Goal: Information Seeking & Learning: Check status

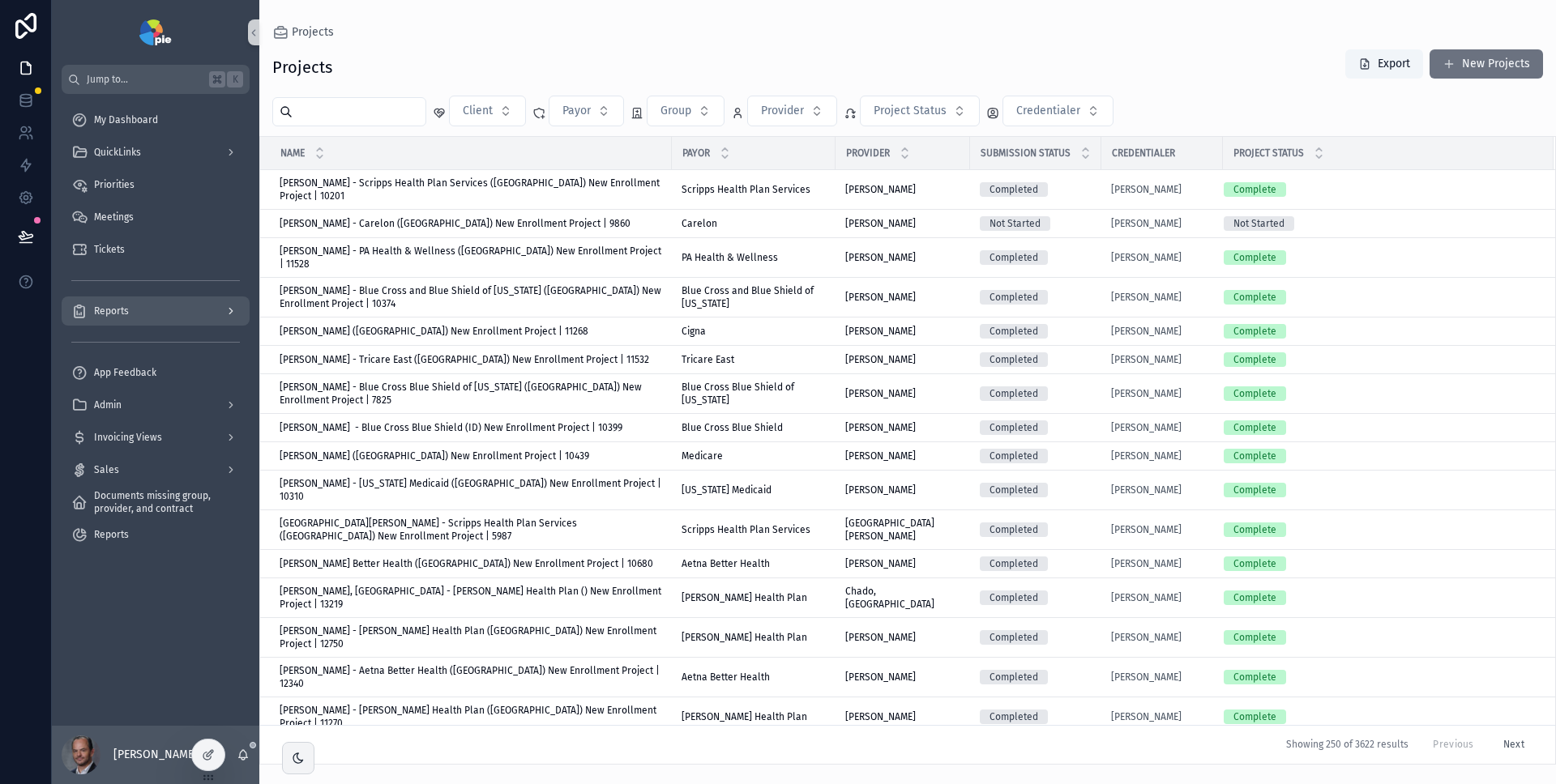
click at [227, 313] on icon "scrollable content" at bounding box center [231, 311] width 11 height 11
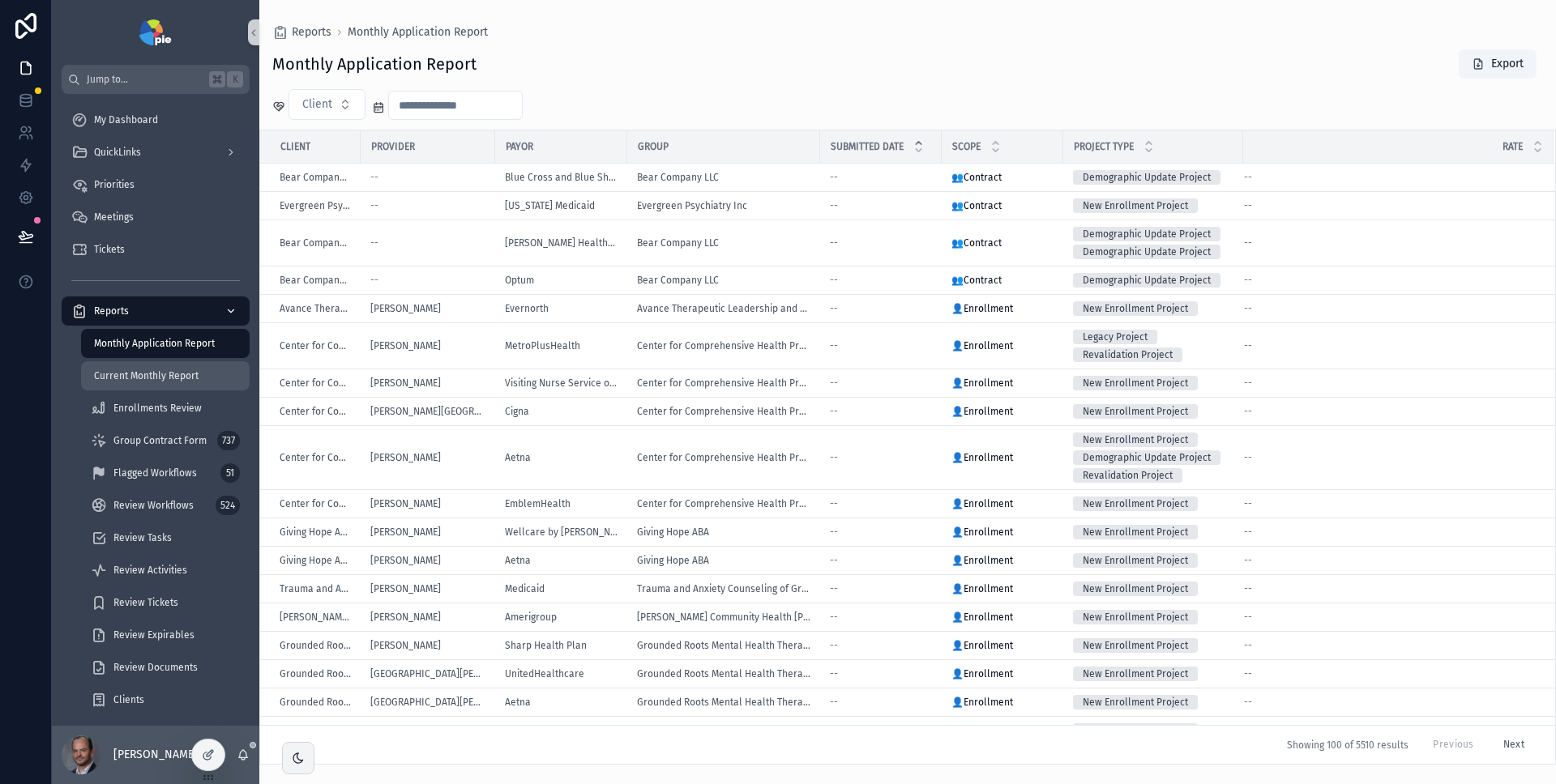
click at [190, 376] on span "Current Monthly Report" at bounding box center [146, 376] width 104 height 13
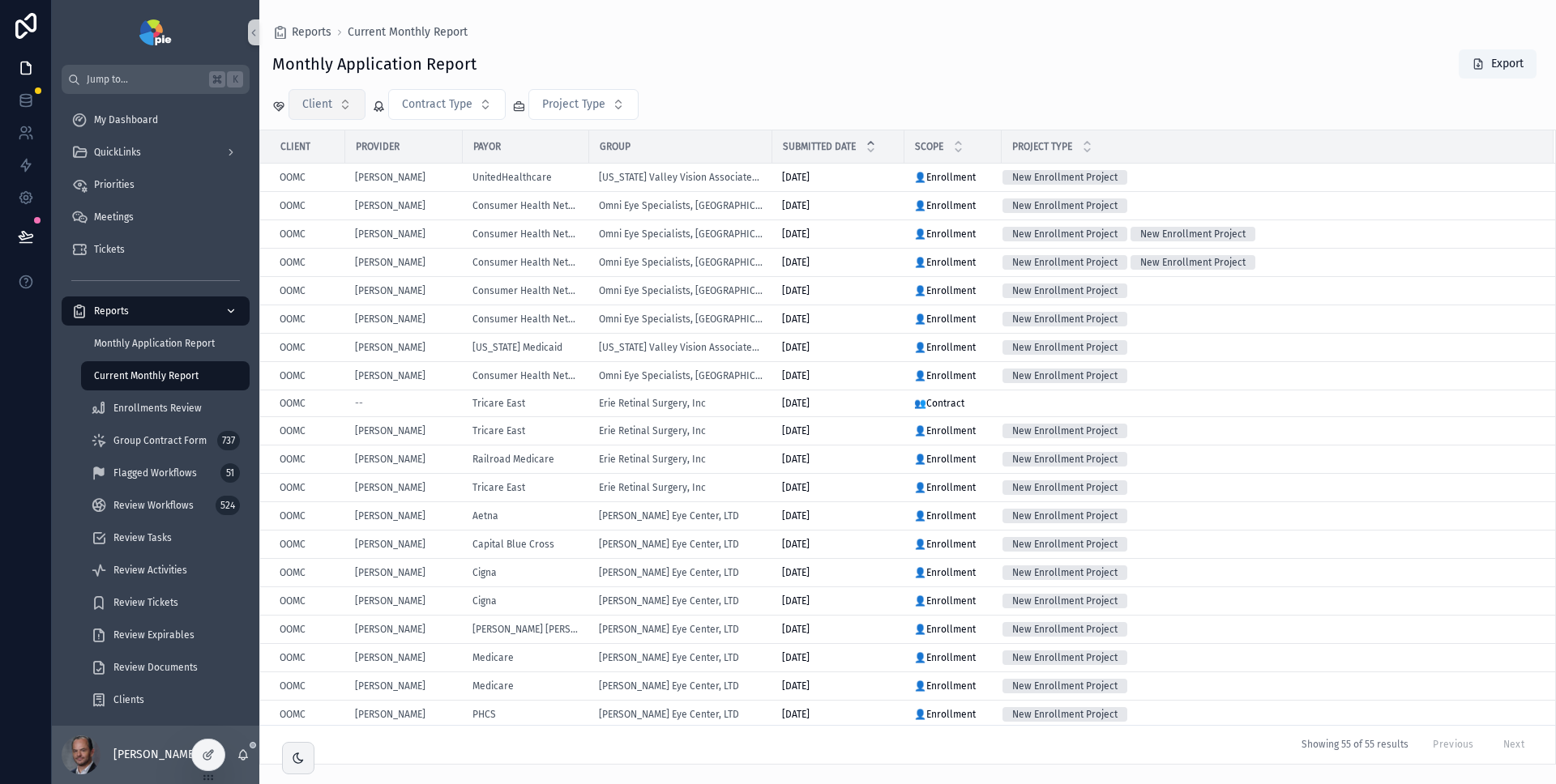
click at [336, 110] on button "Client" at bounding box center [326, 103] width 77 height 30
type input "****"
click at [346, 165] on div "OOMC" at bounding box center [326, 170] width 194 height 26
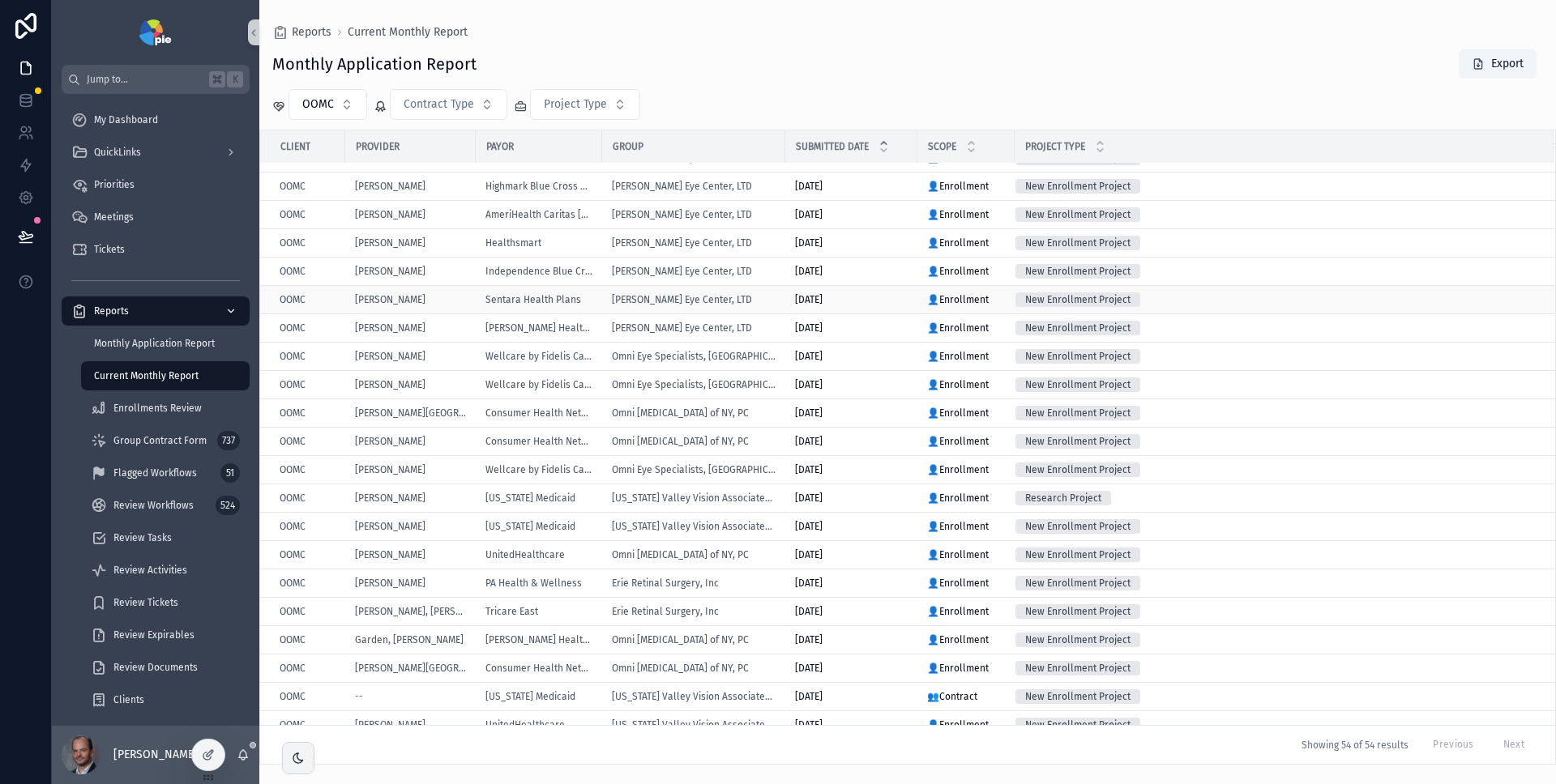
scroll to position [967, 0]
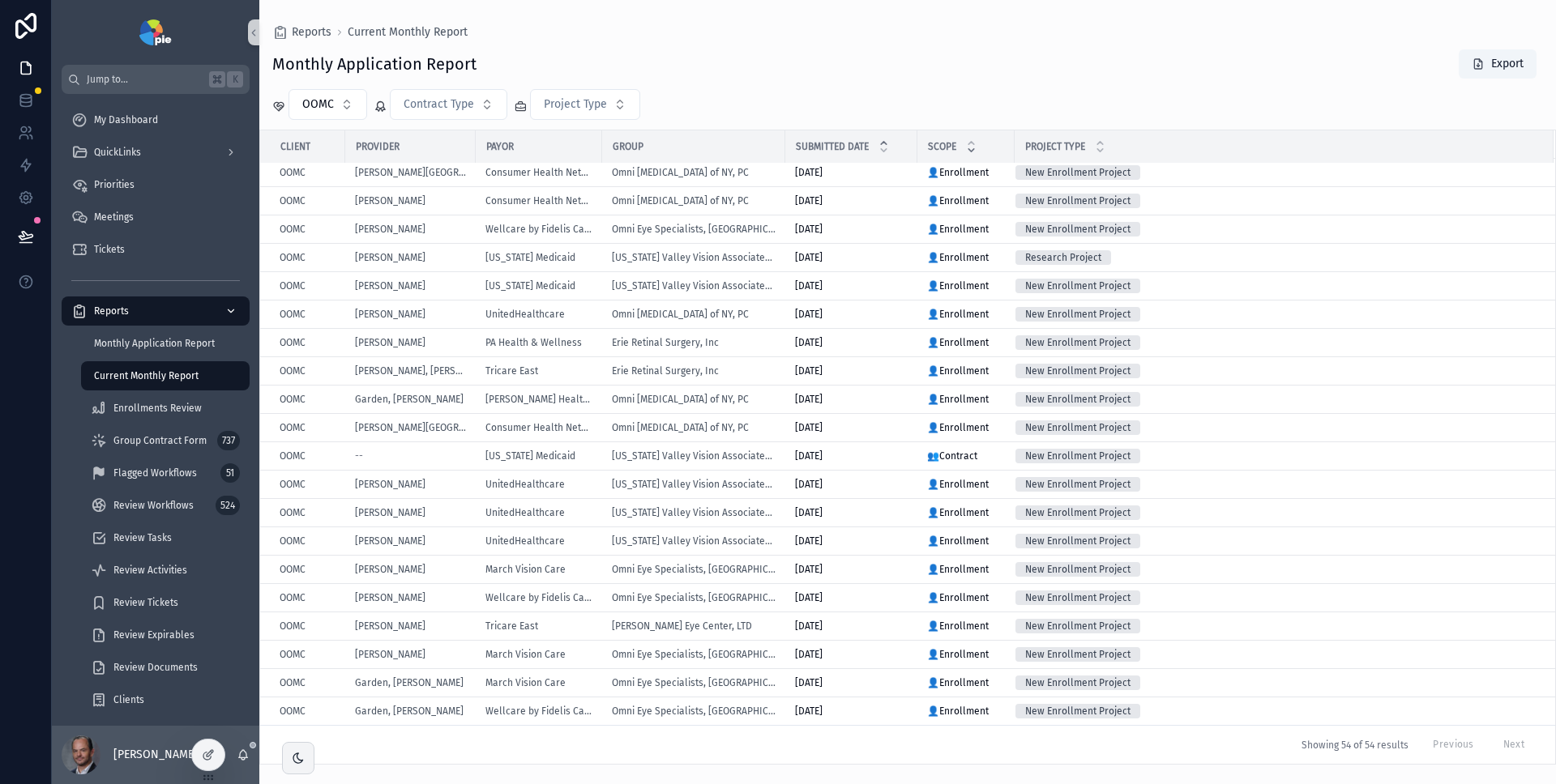
click at [975, 145] on icon "scrollable content" at bounding box center [970, 142] width 10 height 10
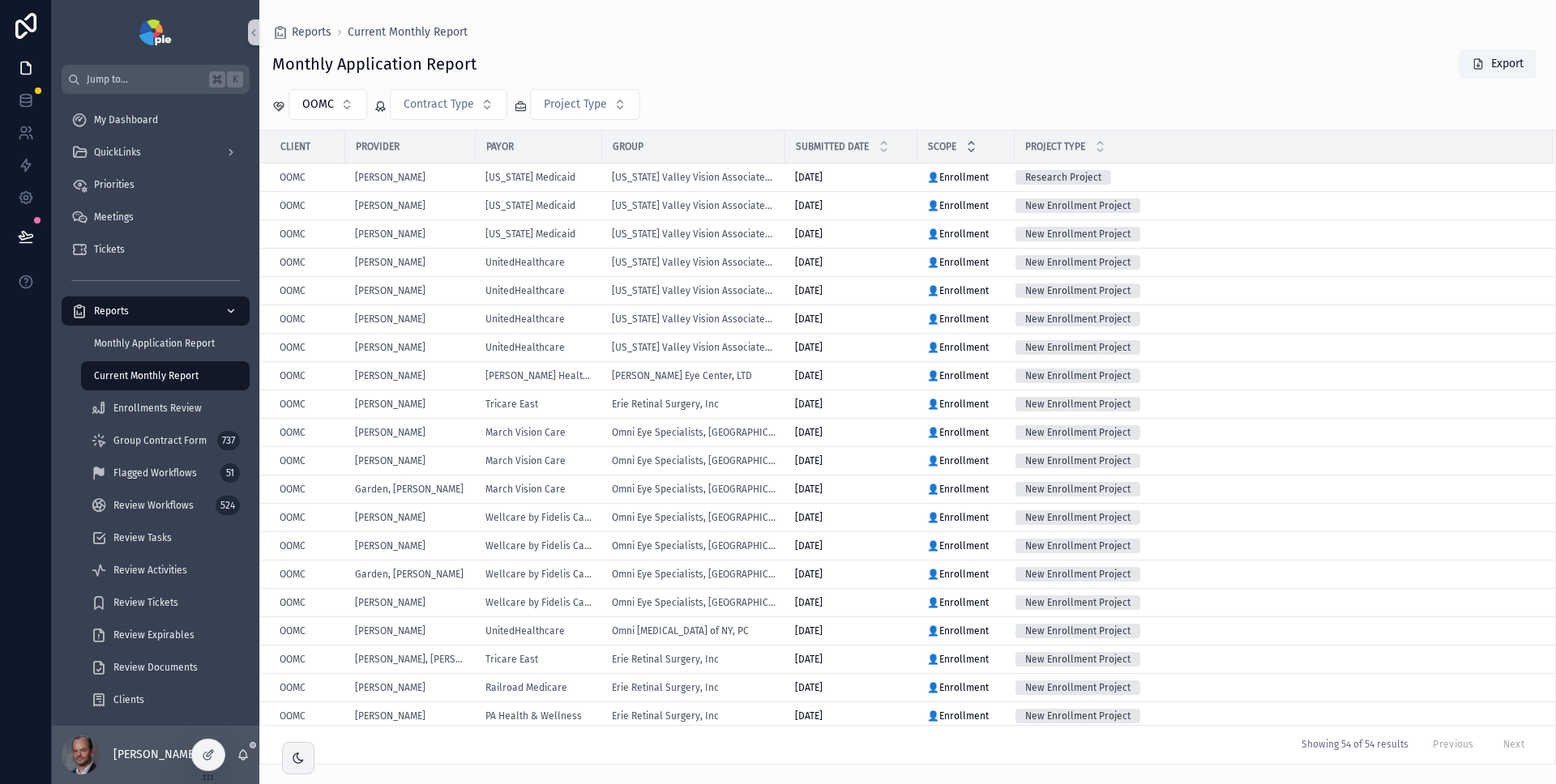
click at [974, 149] on icon "scrollable content" at bounding box center [970, 150] width 10 height 10
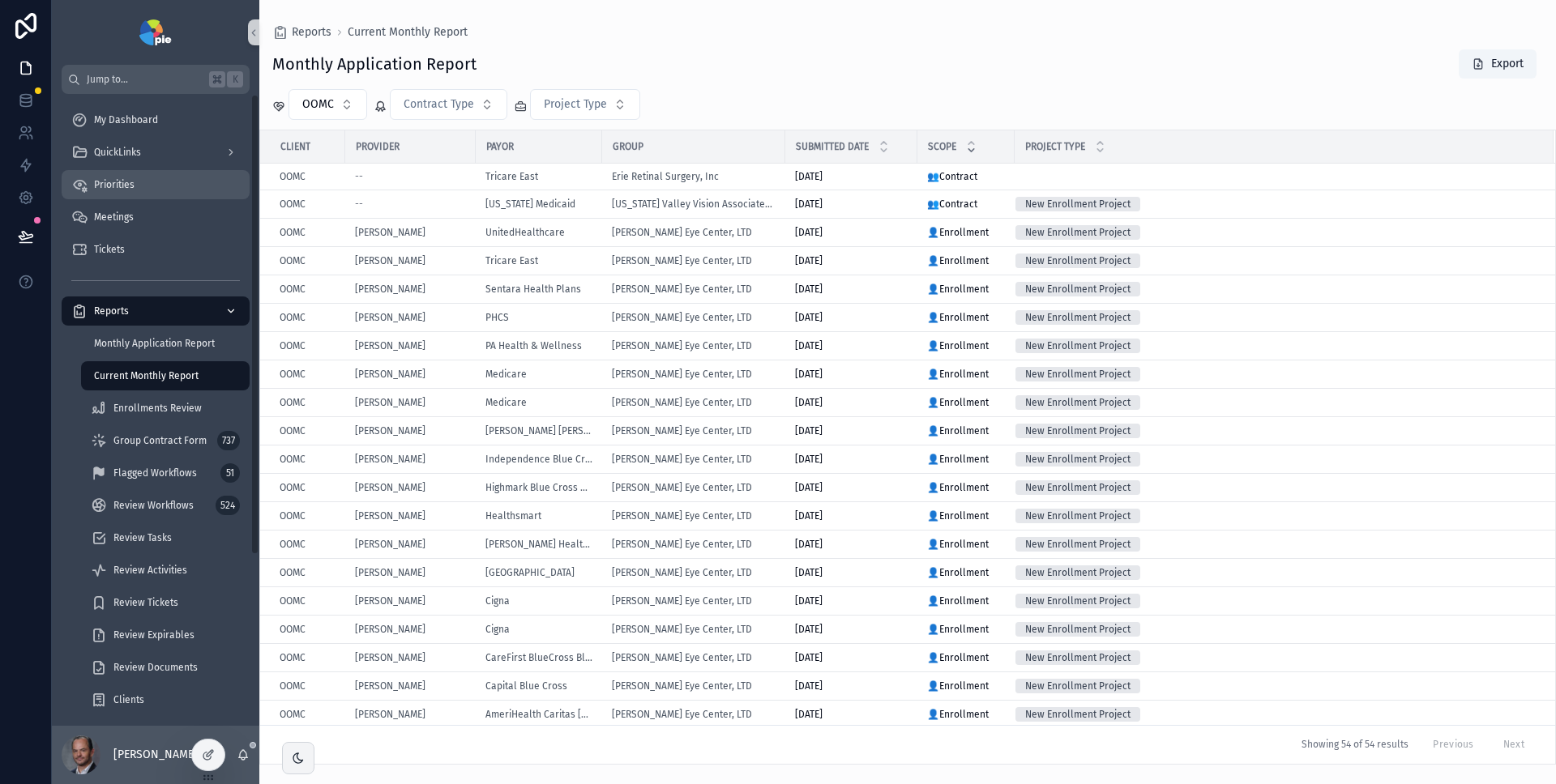
click at [145, 175] on div "Priorities" at bounding box center [155, 185] width 168 height 26
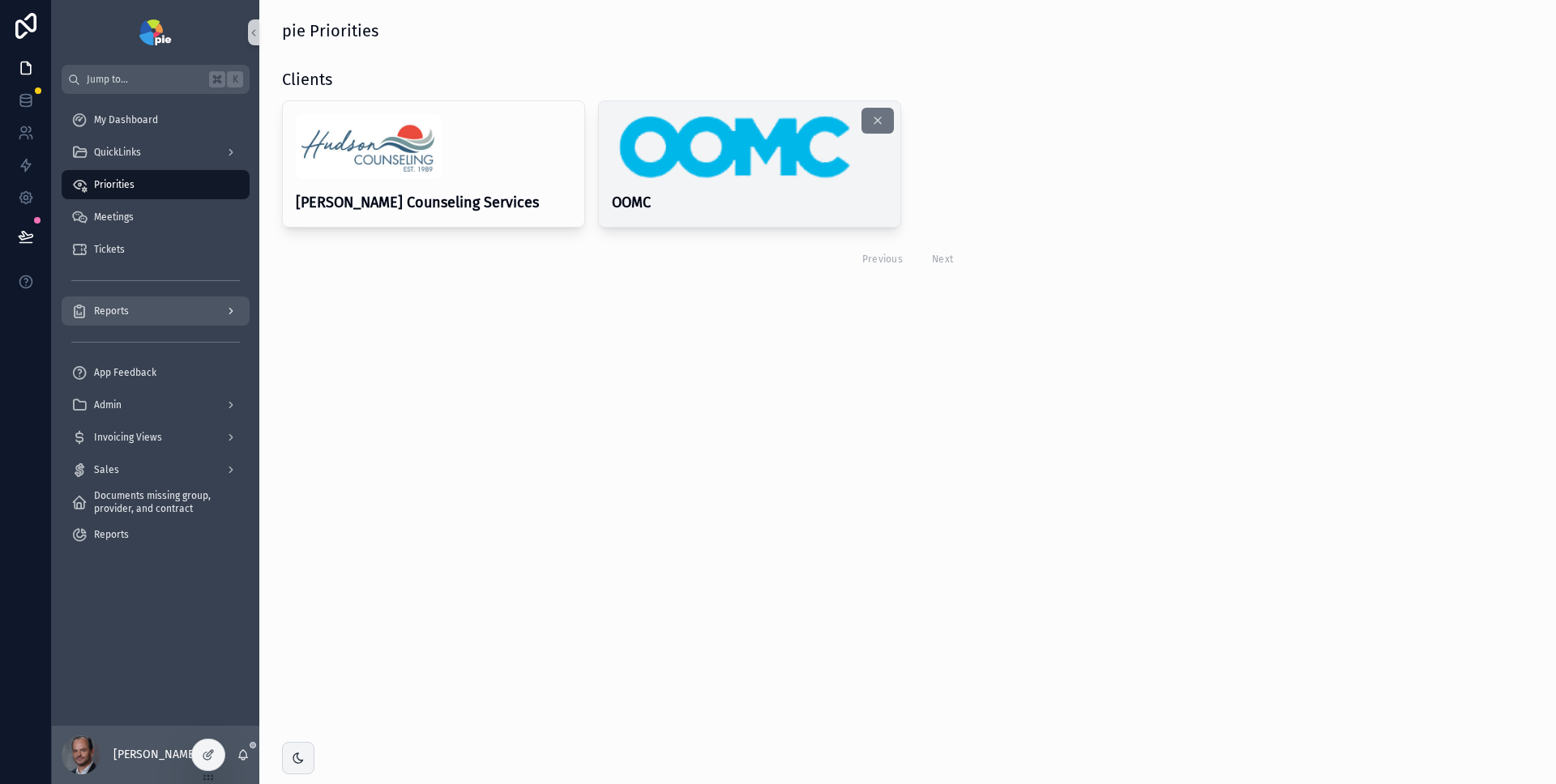
click at [751, 155] on img "scrollable content" at bounding box center [732, 147] width 241 height 65
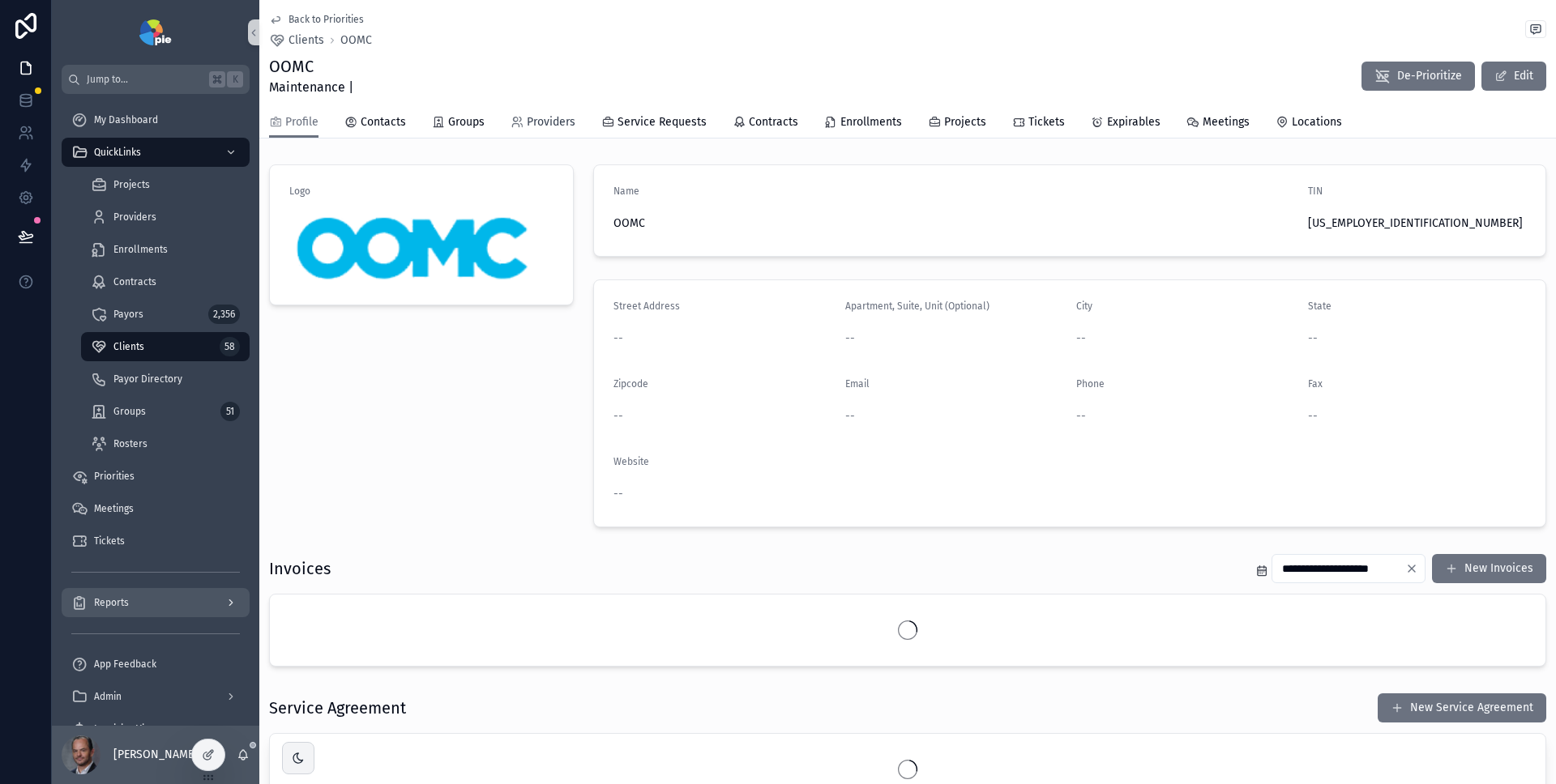
click at [558, 125] on span "Providers" at bounding box center [551, 123] width 49 height 17
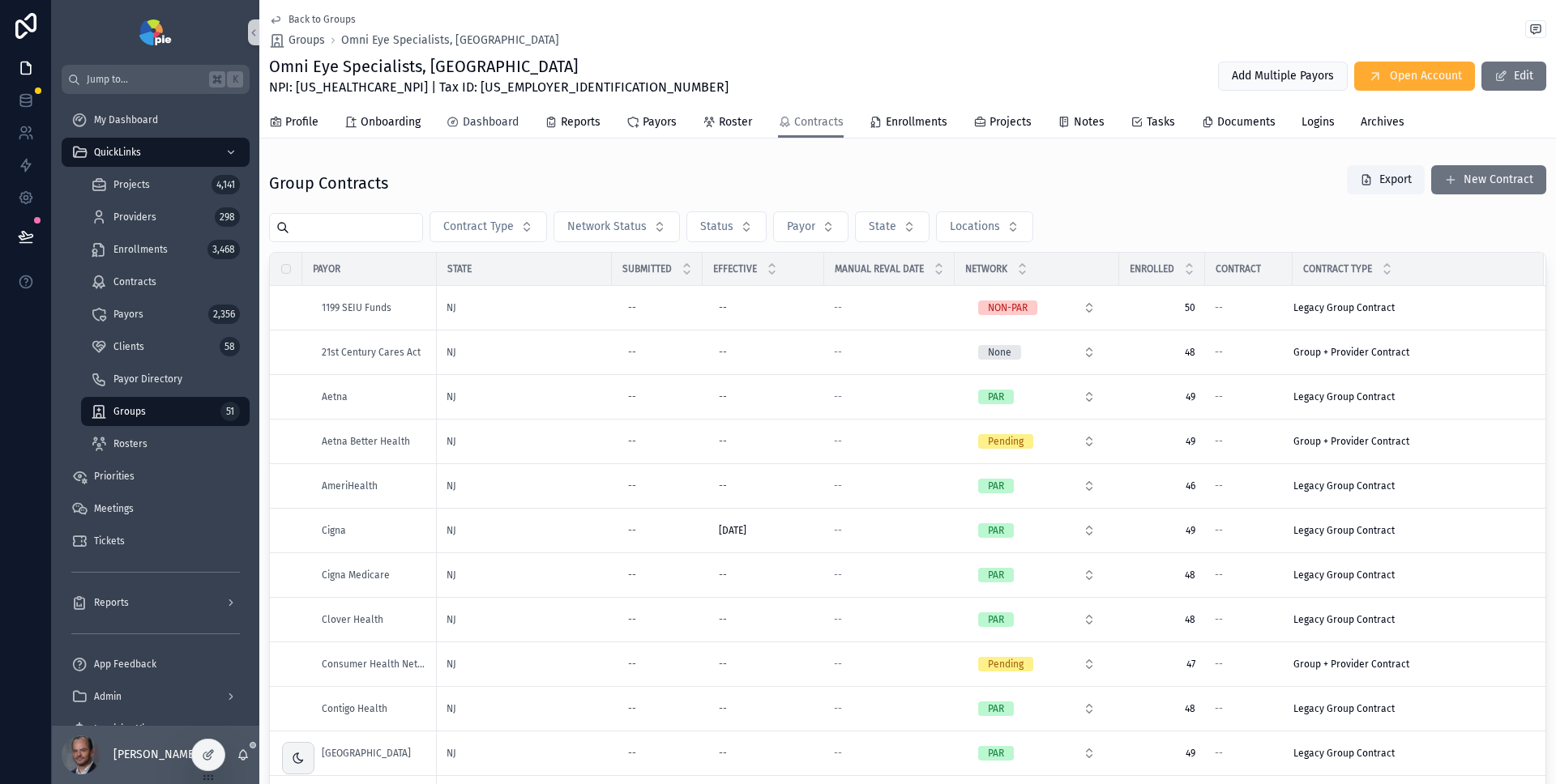
click at [503, 123] on span "Dashboard" at bounding box center [491, 123] width 56 height 17
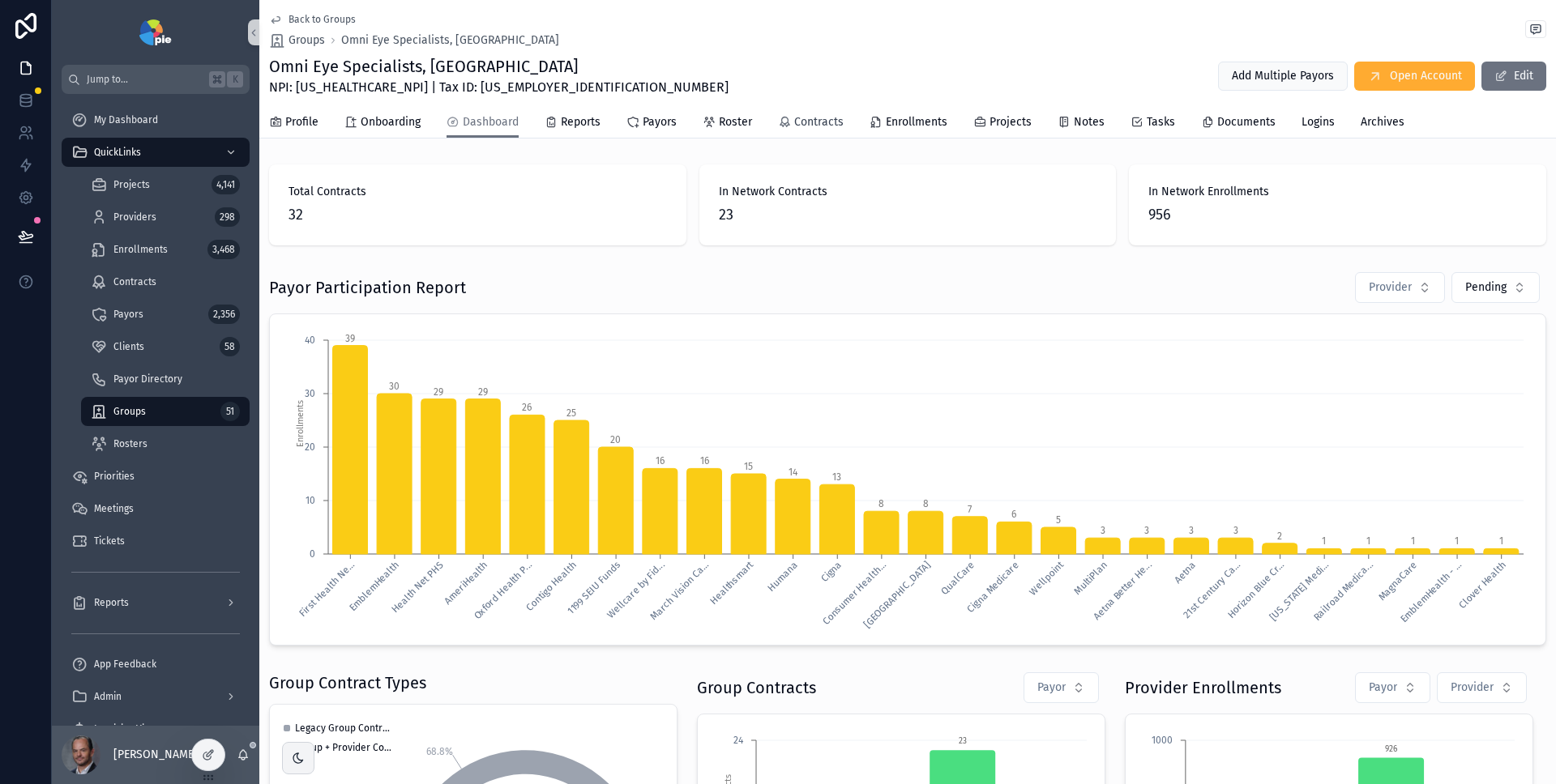
click at [803, 119] on span "Contracts" at bounding box center [820, 123] width 50 height 17
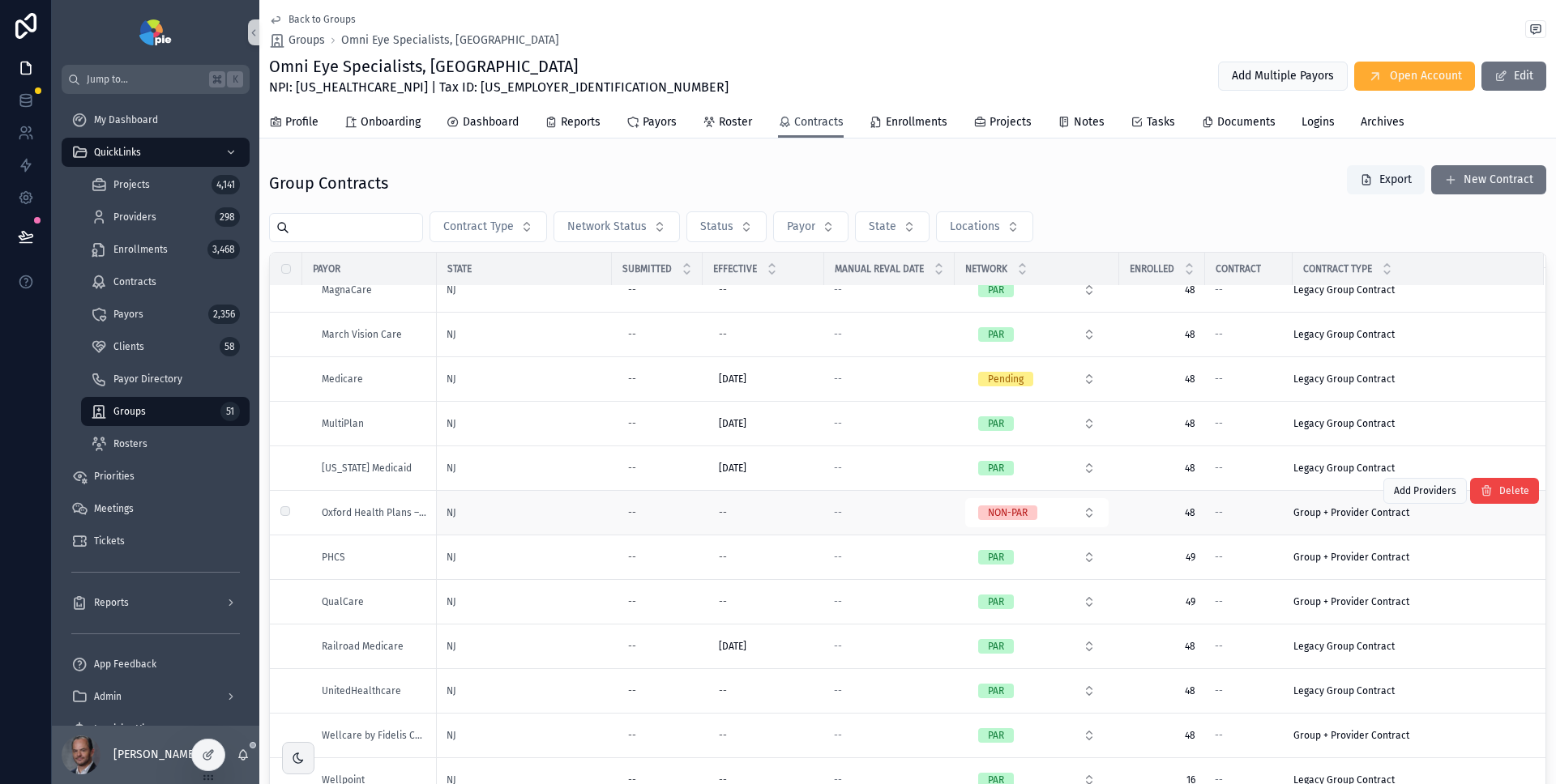
scroll to position [168, 0]
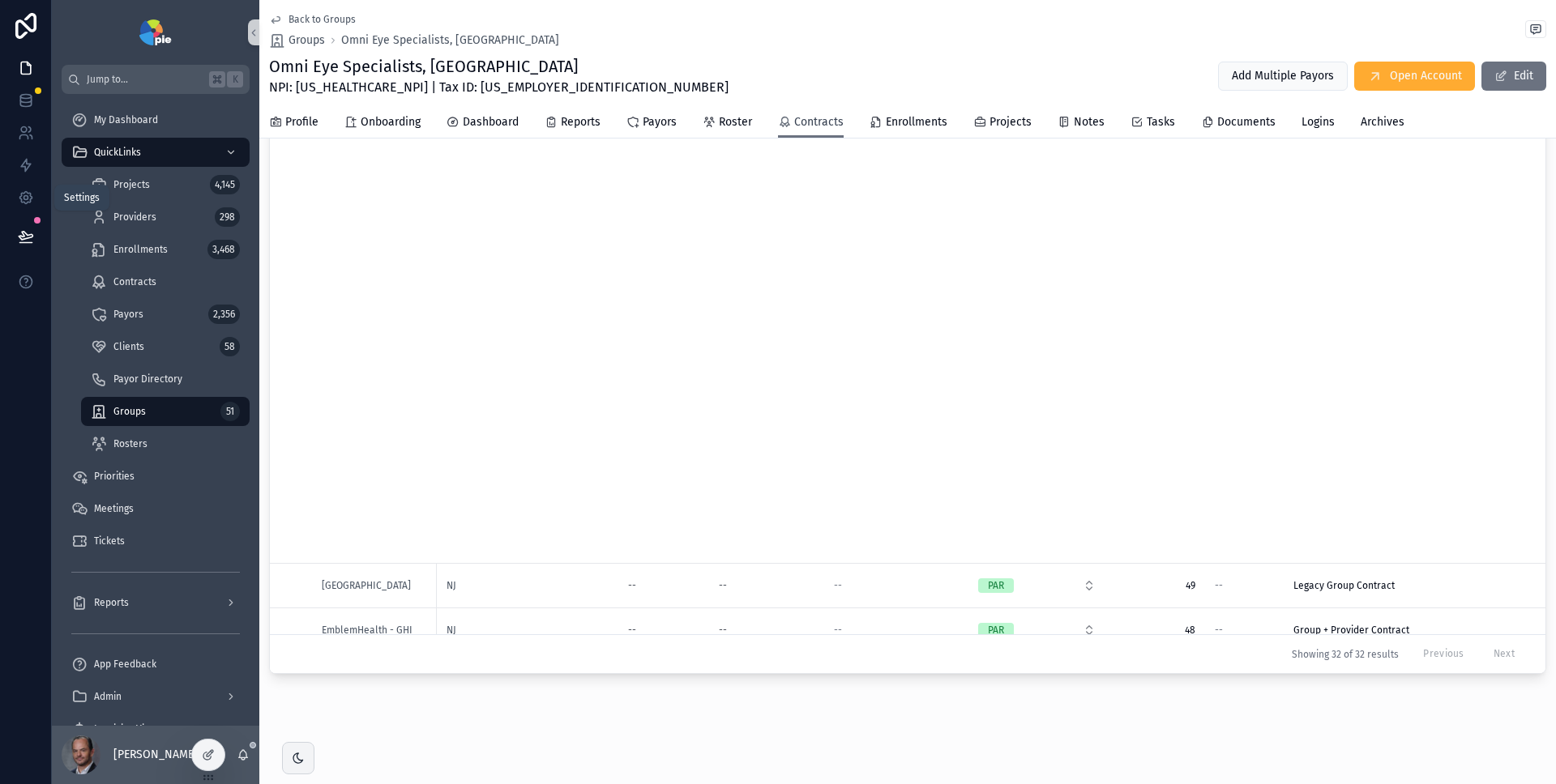
scroll to position [909, 0]
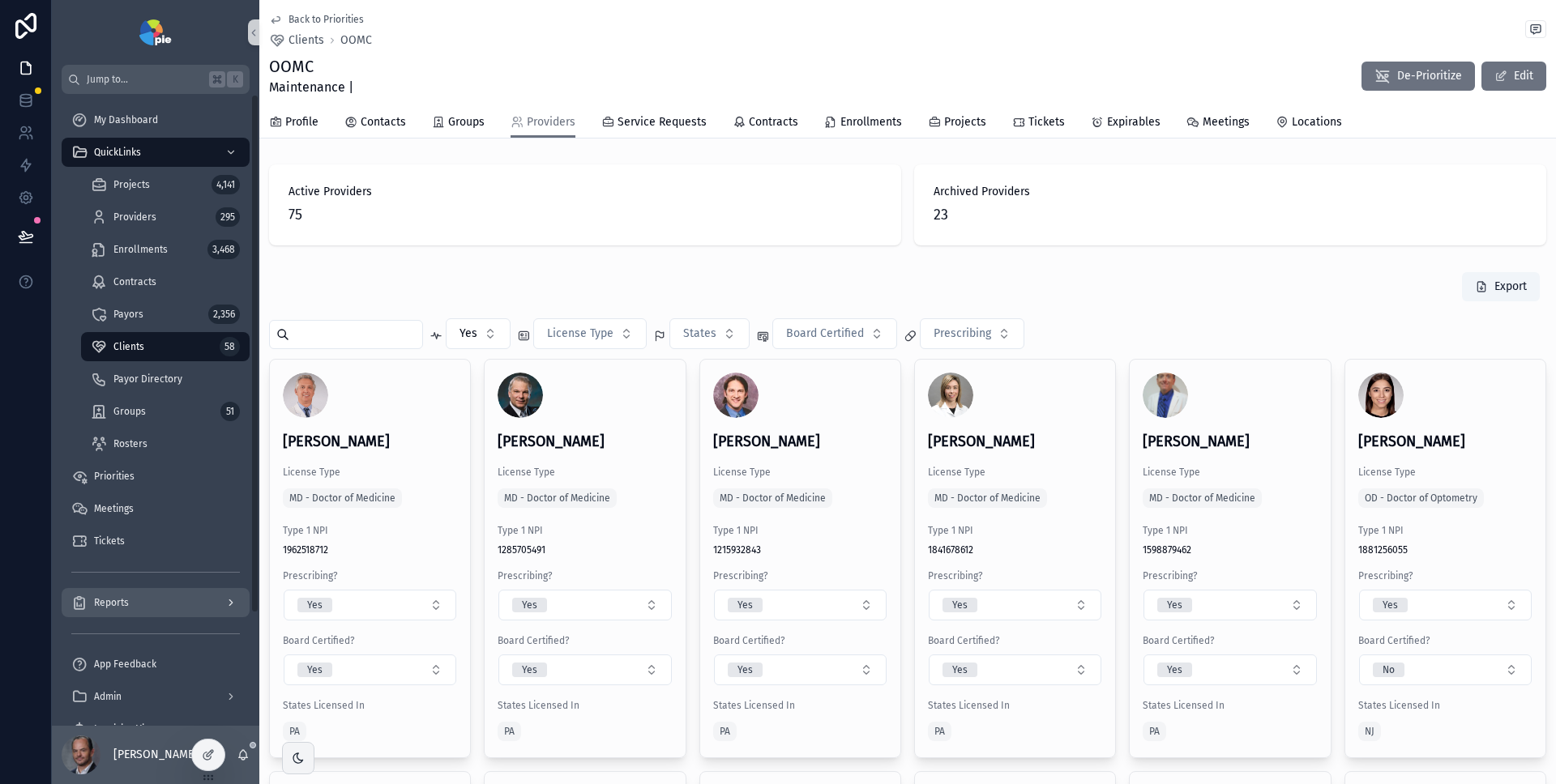
scroll to position [50, 0]
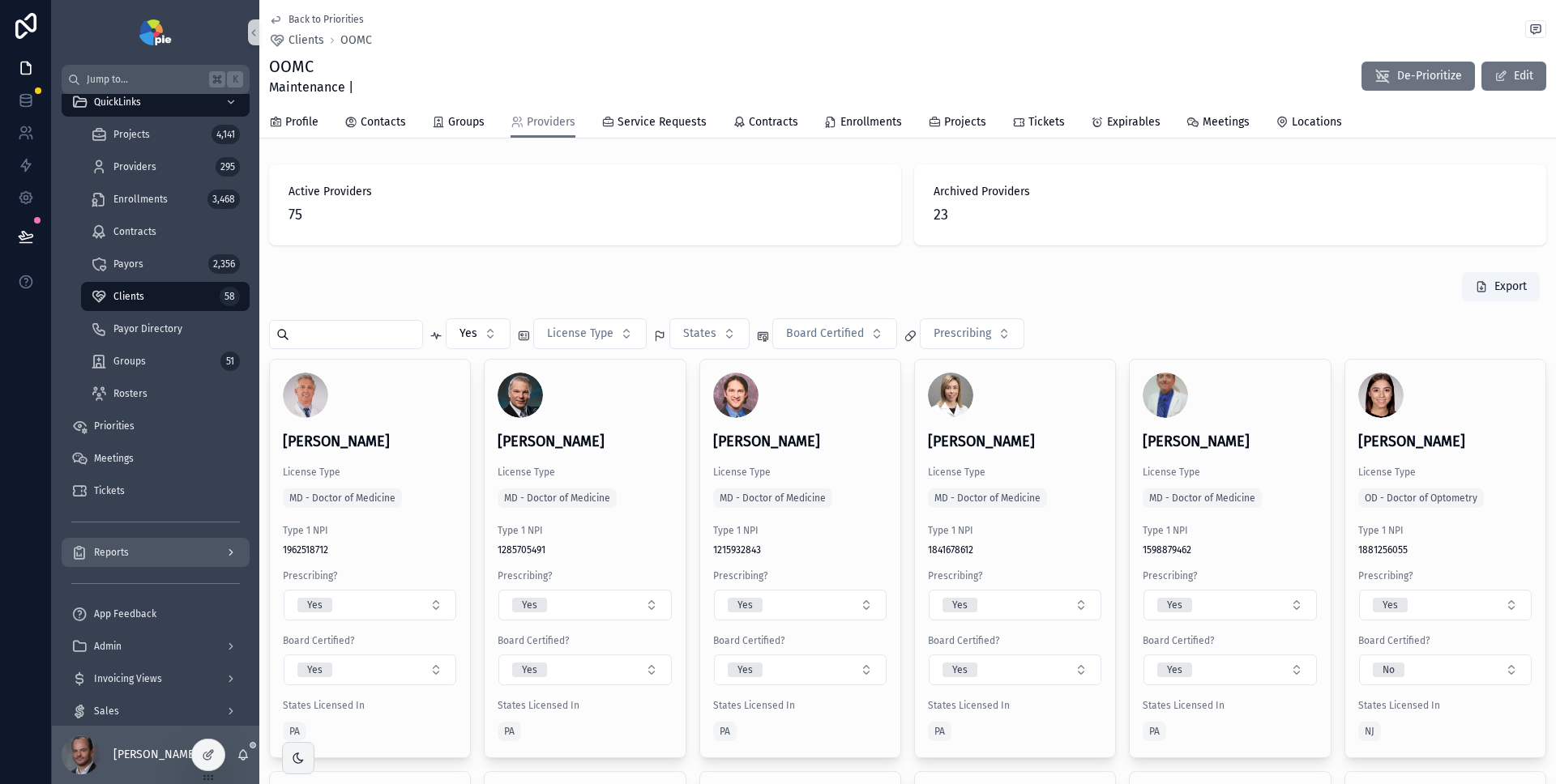
click at [163, 555] on div "Reports" at bounding box center [155, 552] width 168 height 26
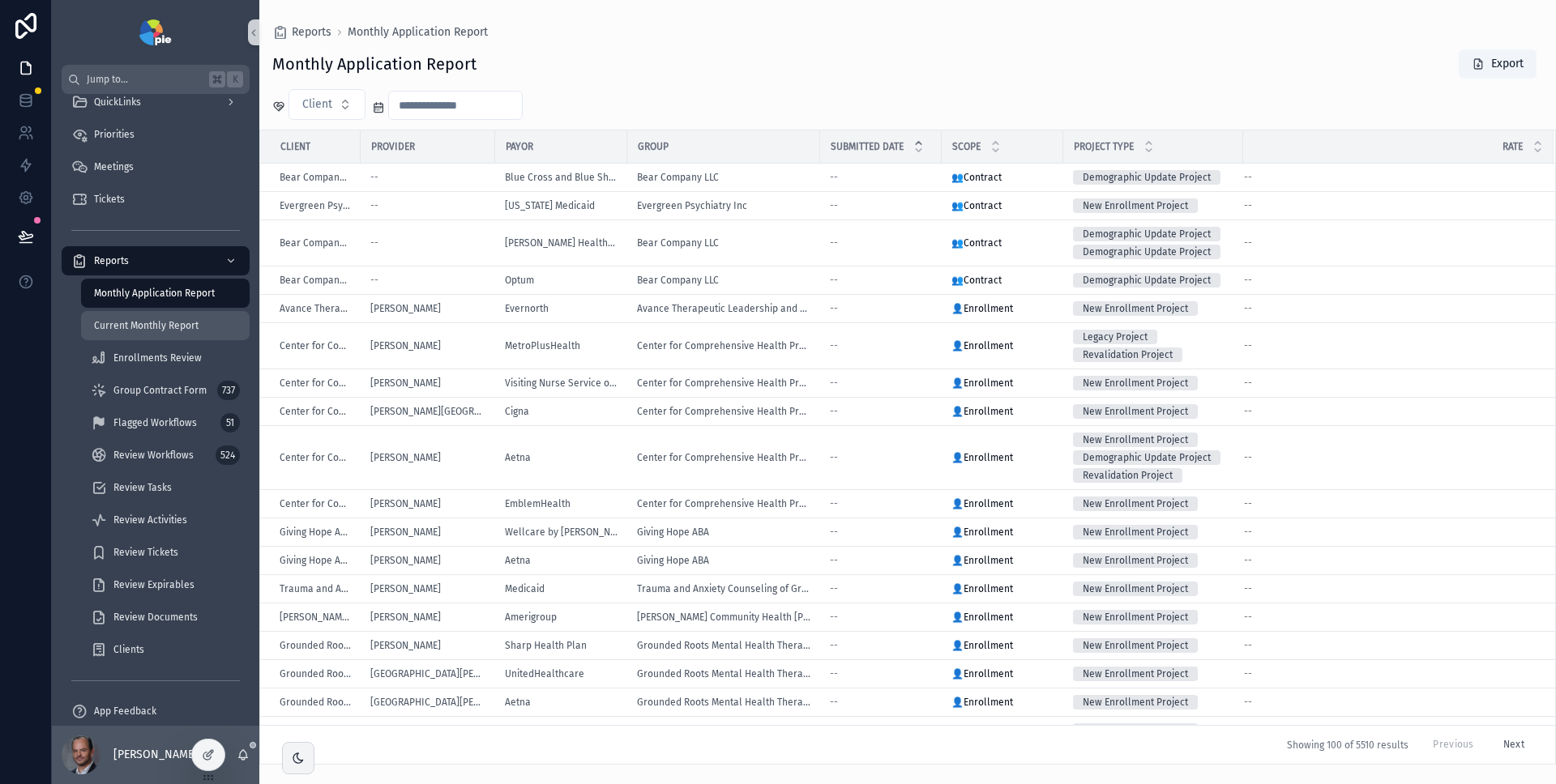
click at [172, 334] on div "Current Monthly Report" at bounding box center [164, 326] width 149 height 26
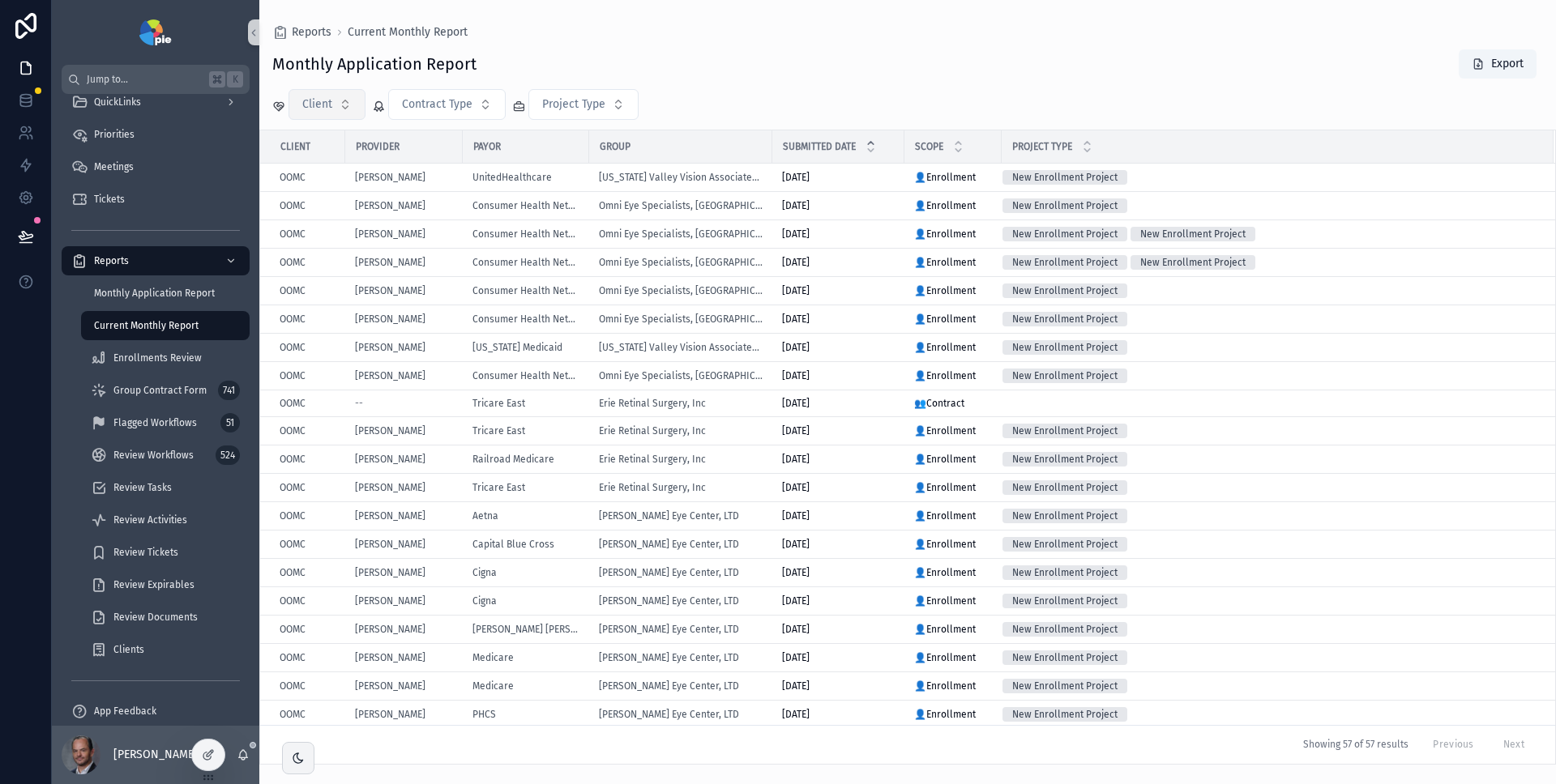
click at [326, 107] on span "Client" at bounding box center [317, 104] width 30 height 17
type input "****"
click at [285, 170] on div "OOMC" at bounding box center [326, 170] width 194 height 26
click at [959, 139] on icon "scrollable content" at bounding box center [957, 142] width 10 height 10
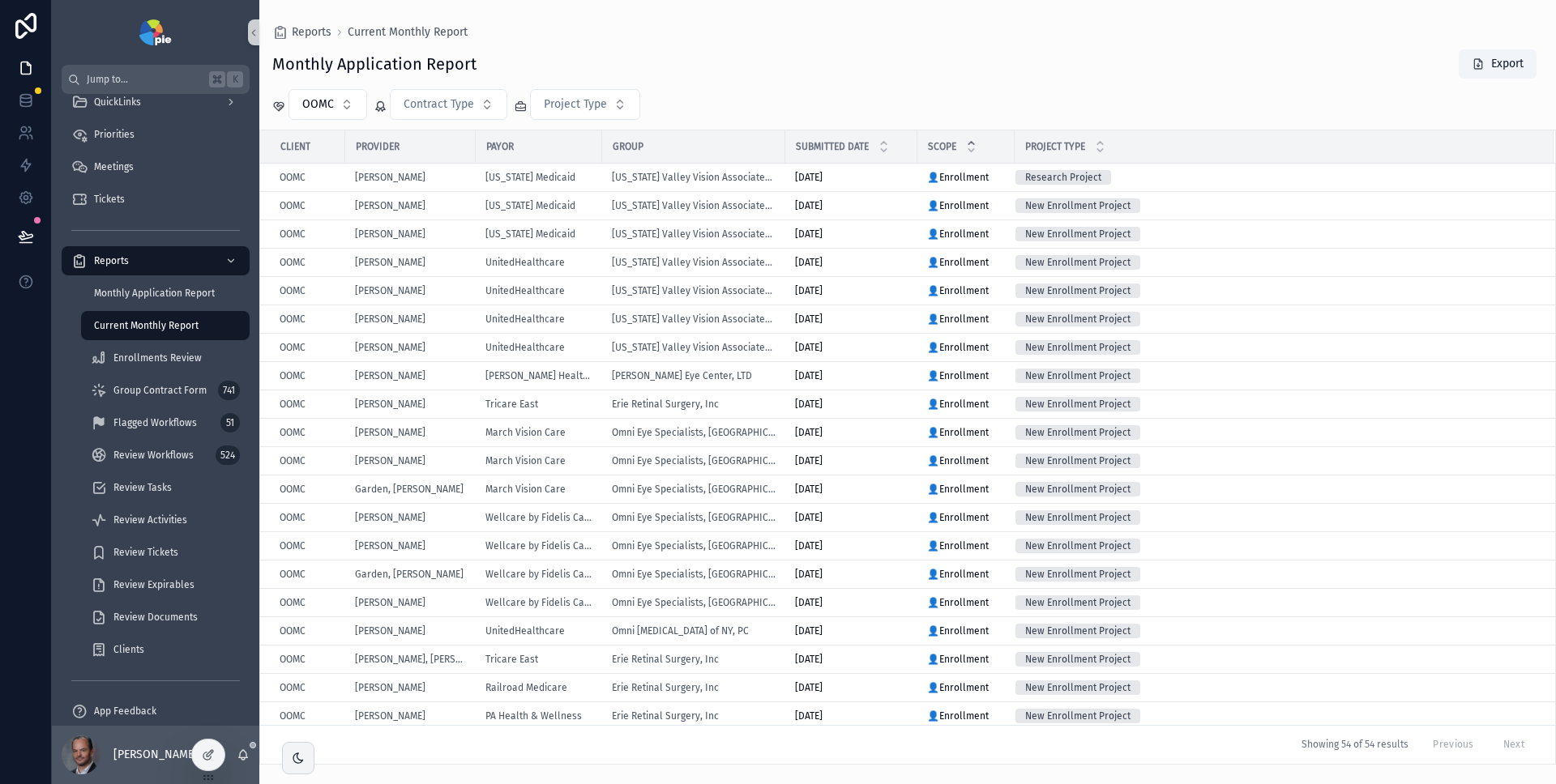
click at [973, 139] on icon "scrollable content" at bounding box center [970, 142] width 10 height 10
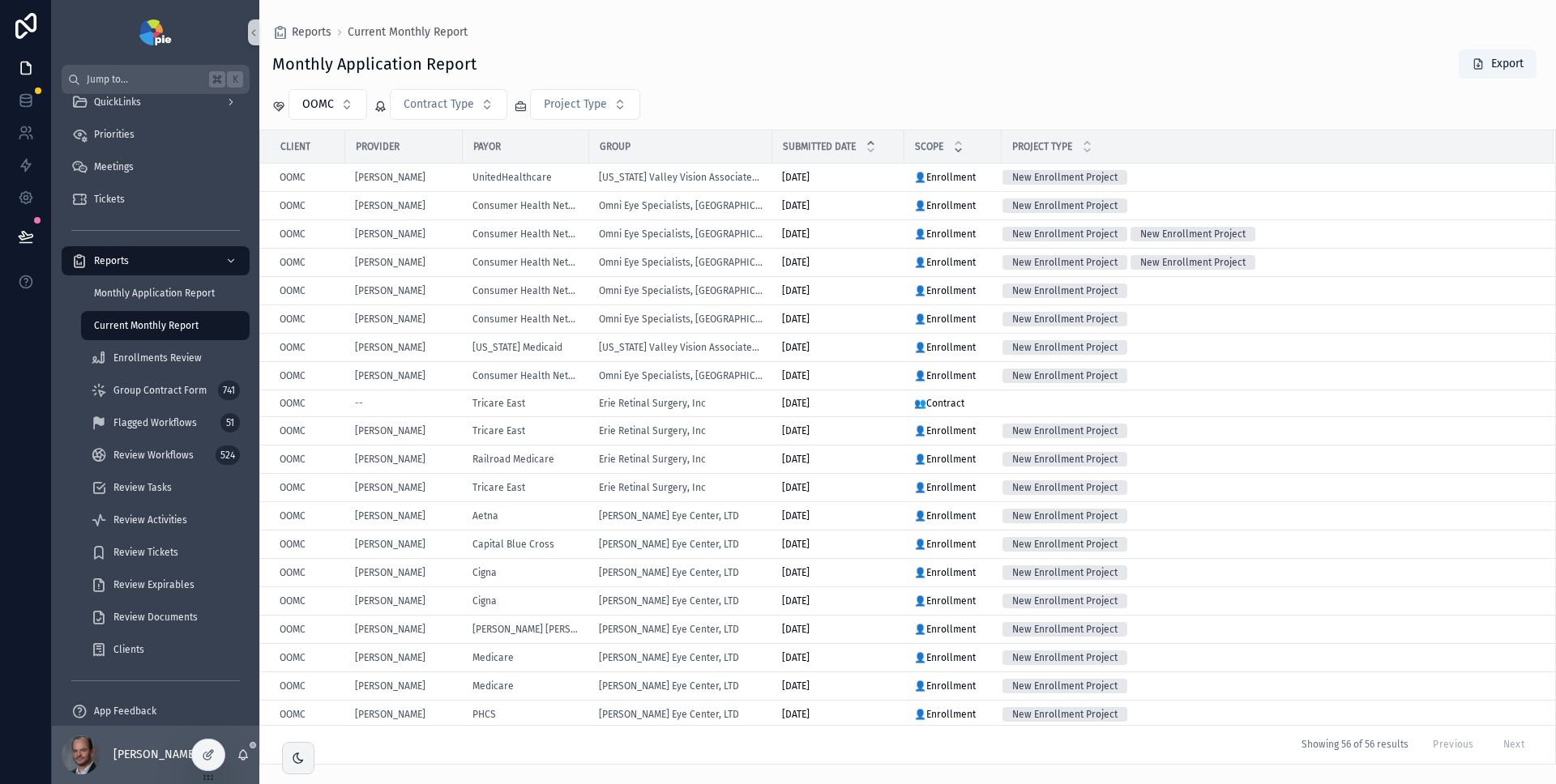
click at [958, 151] on icon "scrollable content" at bounding box center [958, 150] width 6 height 3
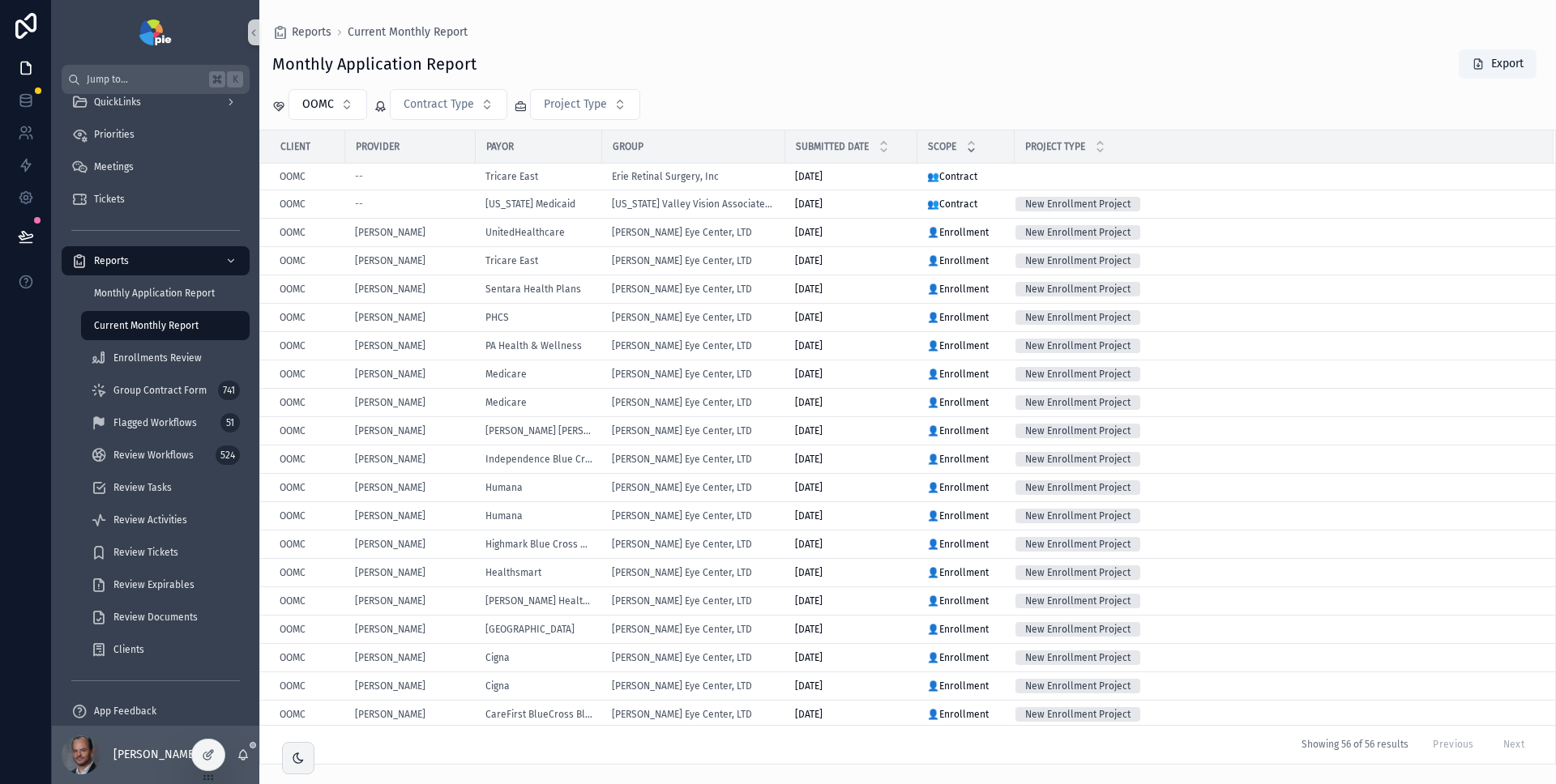
click at [158, 329] on span "Current Monthly Report" at bounding box center [146, 326] width 104 height 13
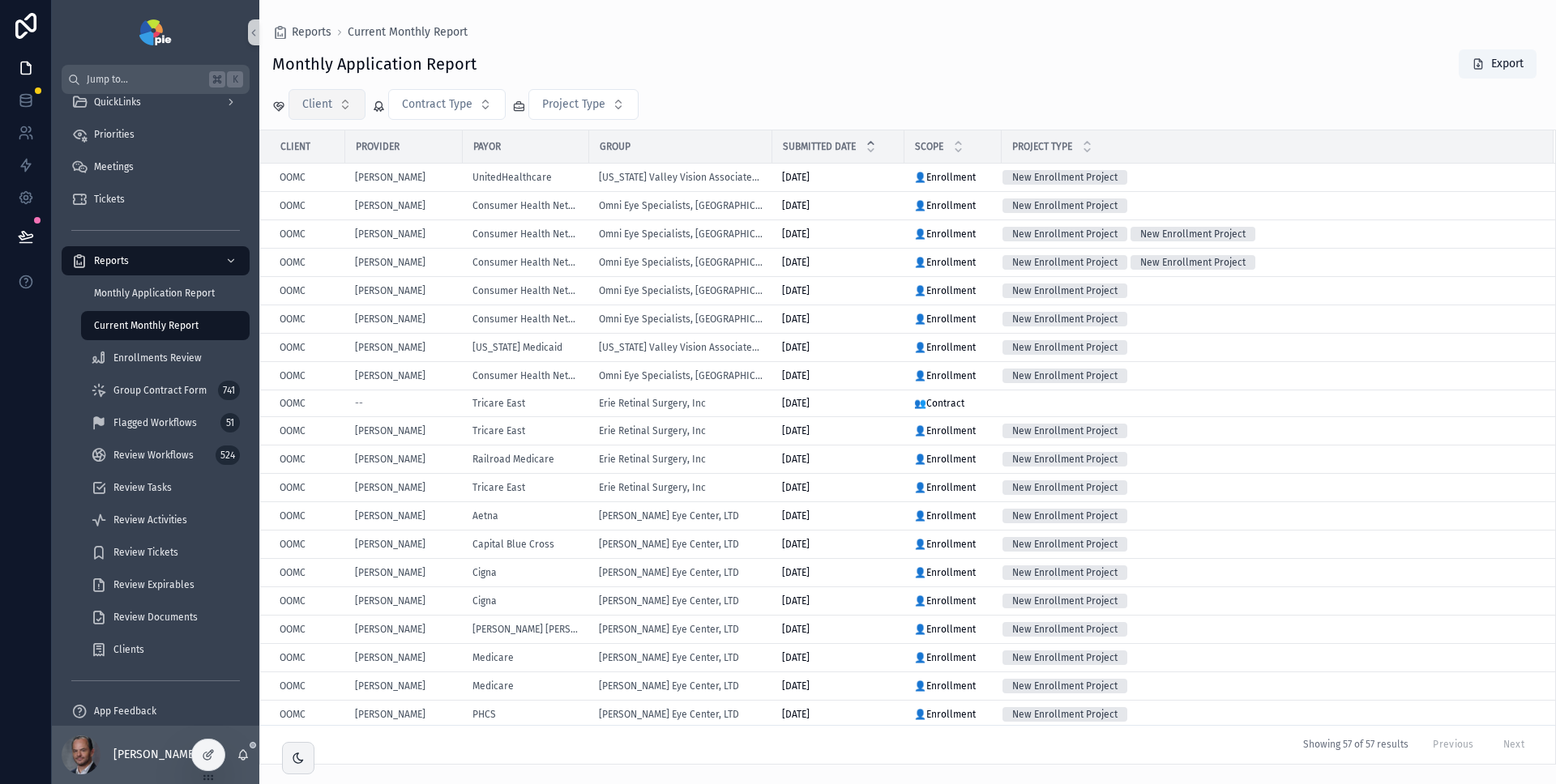
click at [332, 104] on span "Client" at bounding box center [317, 104] width 30 height 17
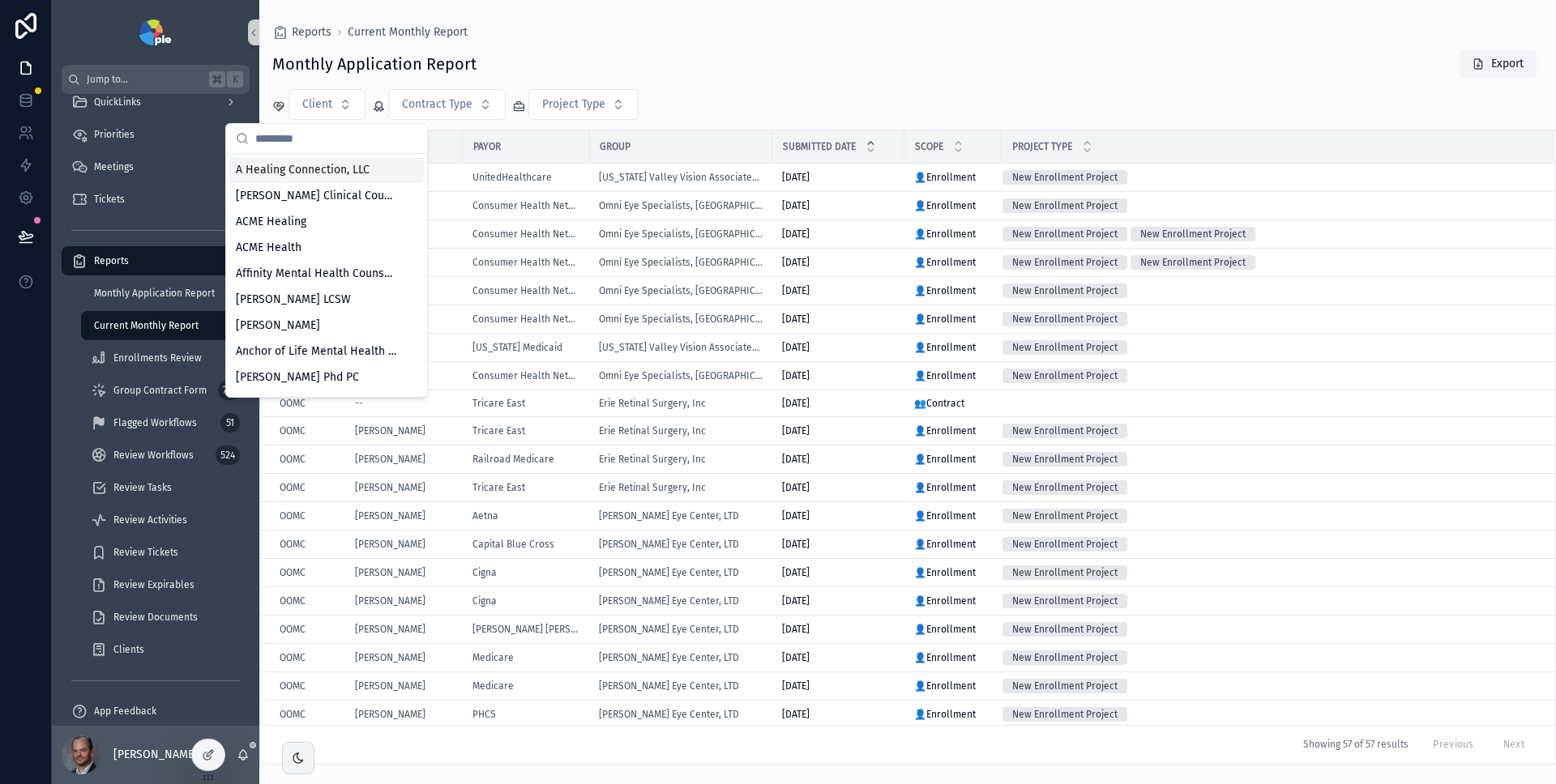
click at [320, 139] on input "scrollable content" at bounding box center [335, 139] width 162 height 30
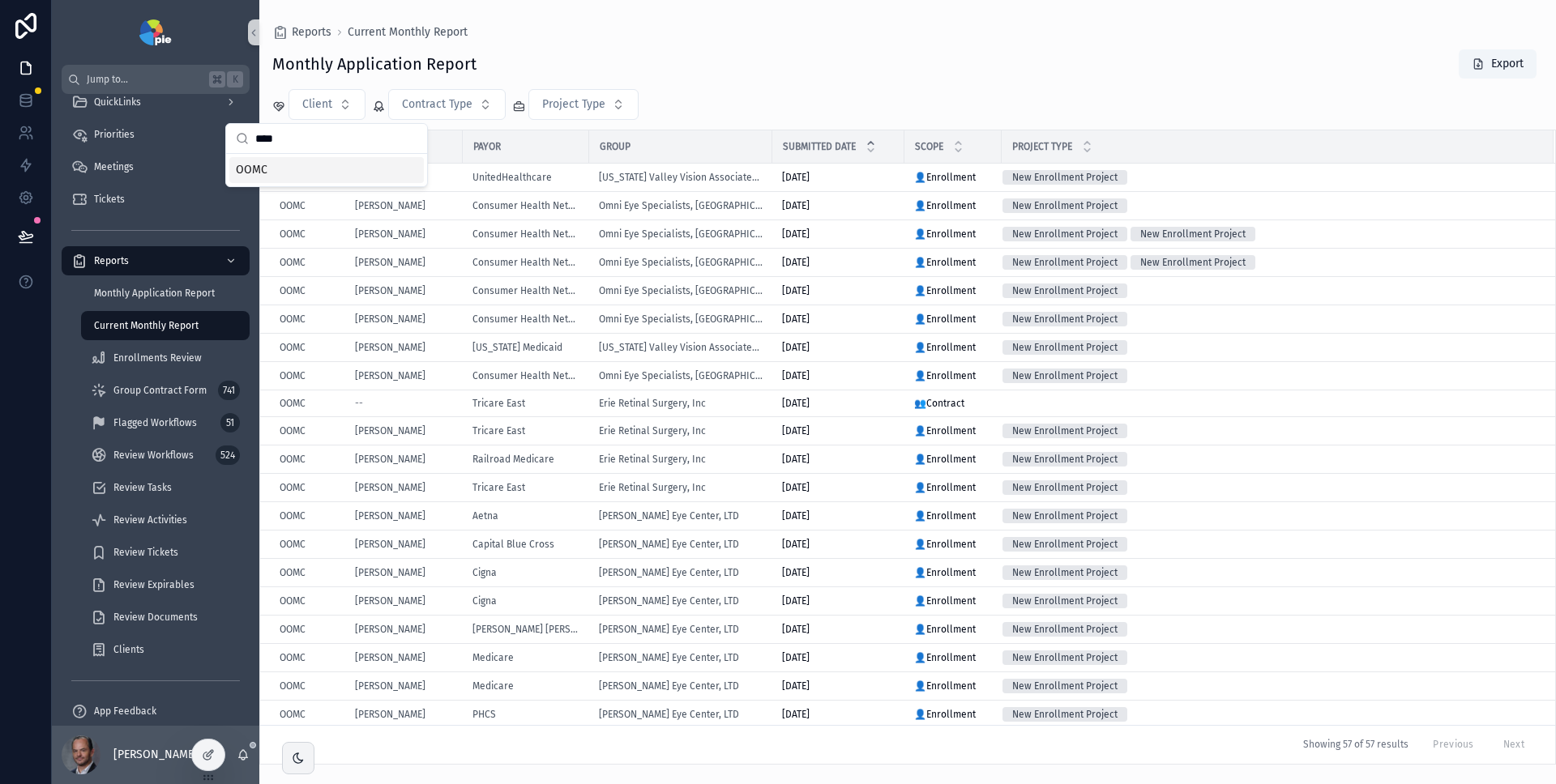
type input "****"
click at [297, 167] on div "OOMC" at bounding box center [326, 170] width 194 height 26
click at [781, 86] on div "Monthly Application Report Export OOMC Contract Type Project Type Client Provid…" at bounding box center [907, 402] width 1296 height 726
click at [517, 149] on div "Payor" at bounding box center [526, 147] width 125 height 26
click at [480, 92] on button "Contract Type" at bounding box center [448, 103] width 117 height 30
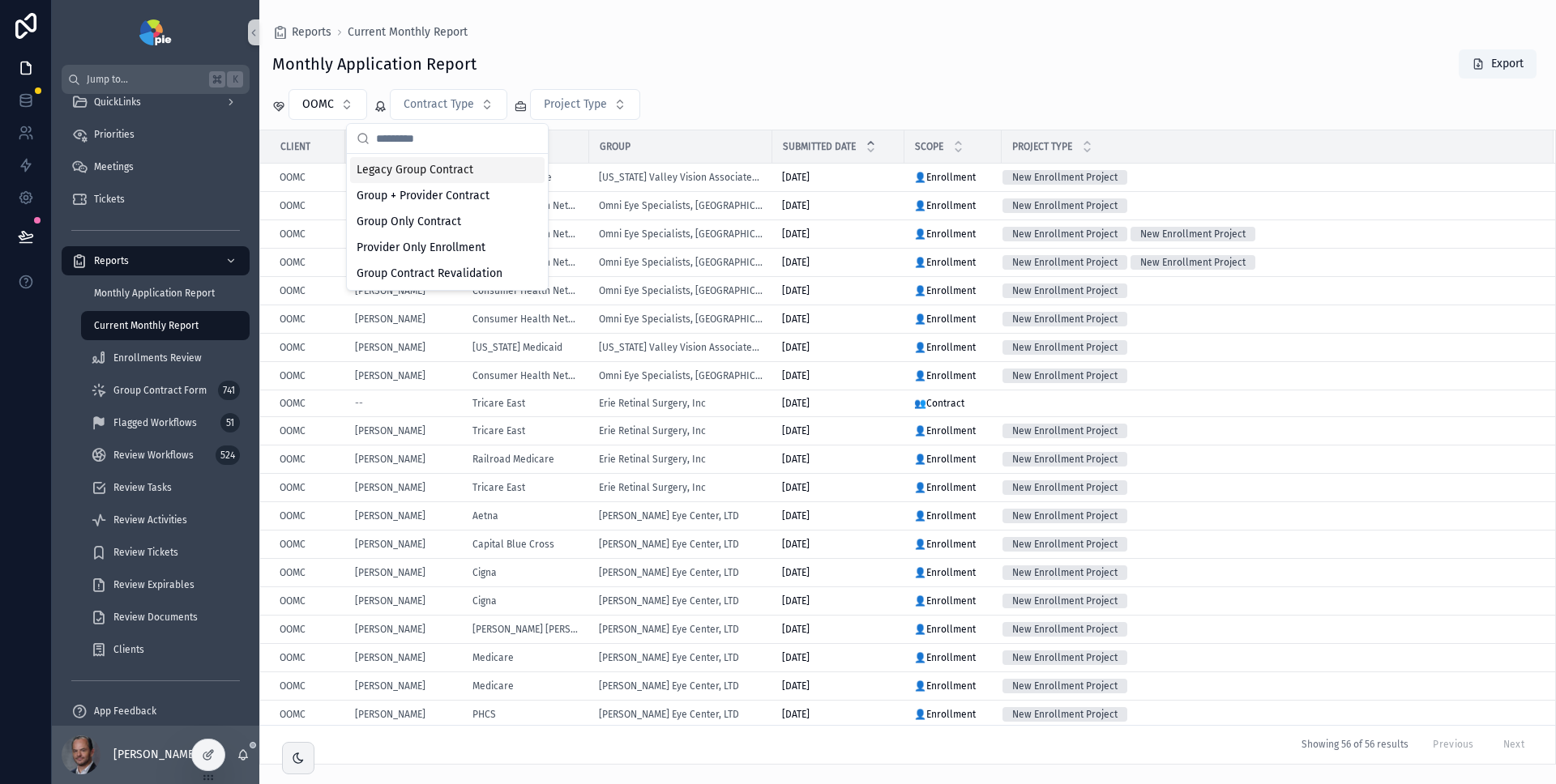
click at [719, 50] on div "Monthly Application Report Export" at bounding box center [907, 64] width 1270 height 30
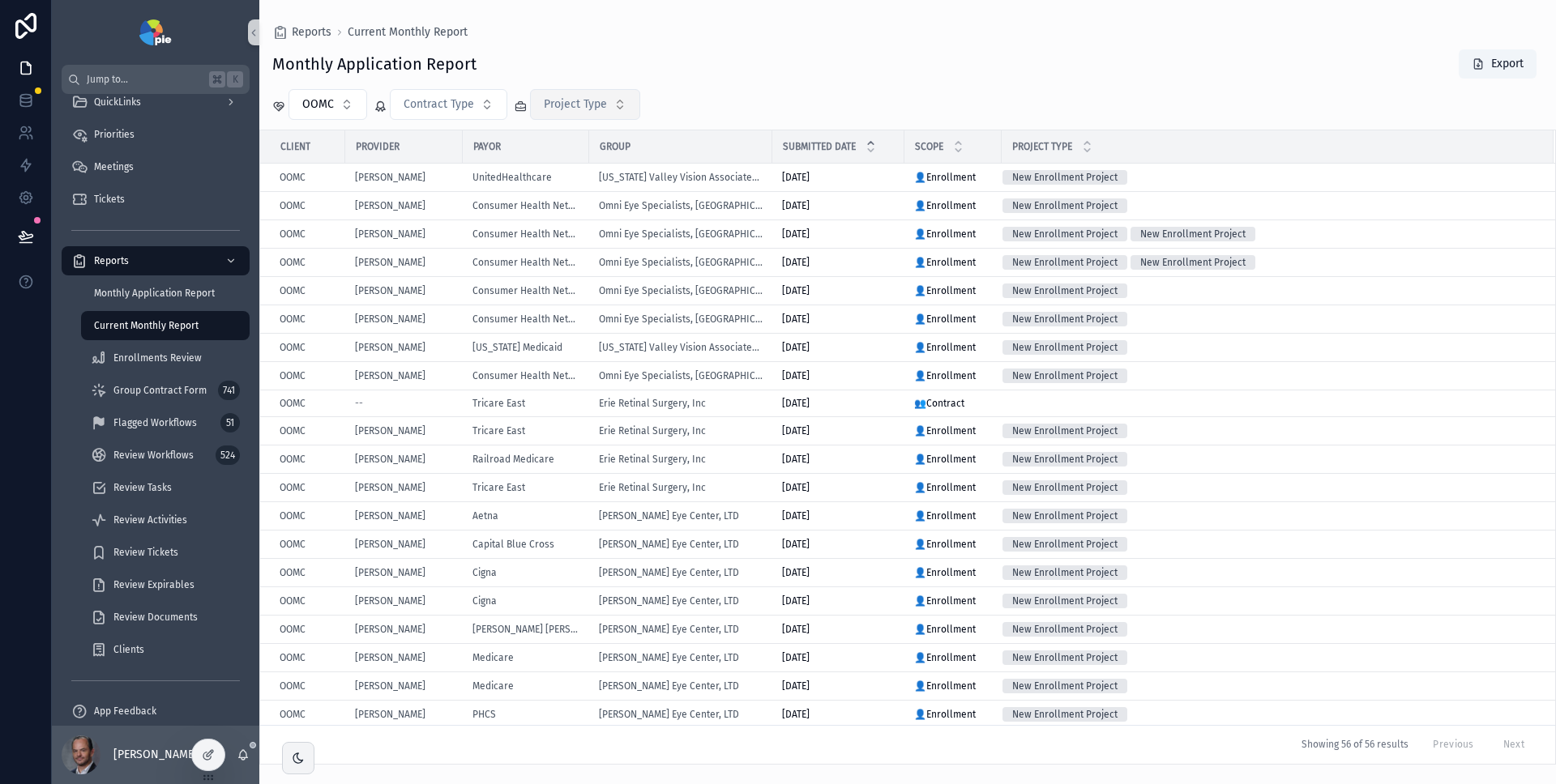
click at [621, 96] on button "Project Type" at bounding box center [585, 103] width 110 height 30
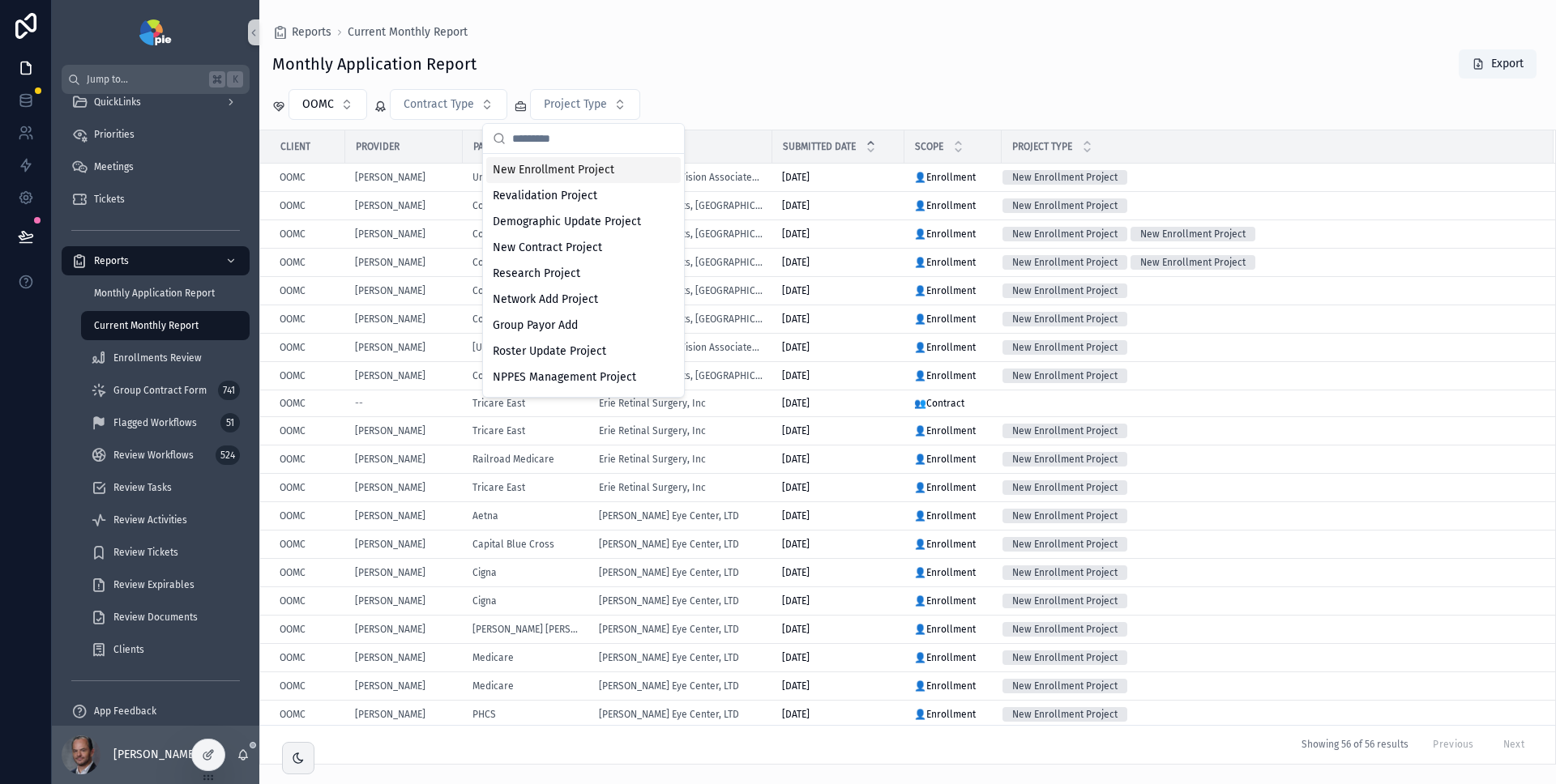
click at [850, 56] on div "Monthly Application Report Export" at bounding box center [907, 64] width 1270 height 30
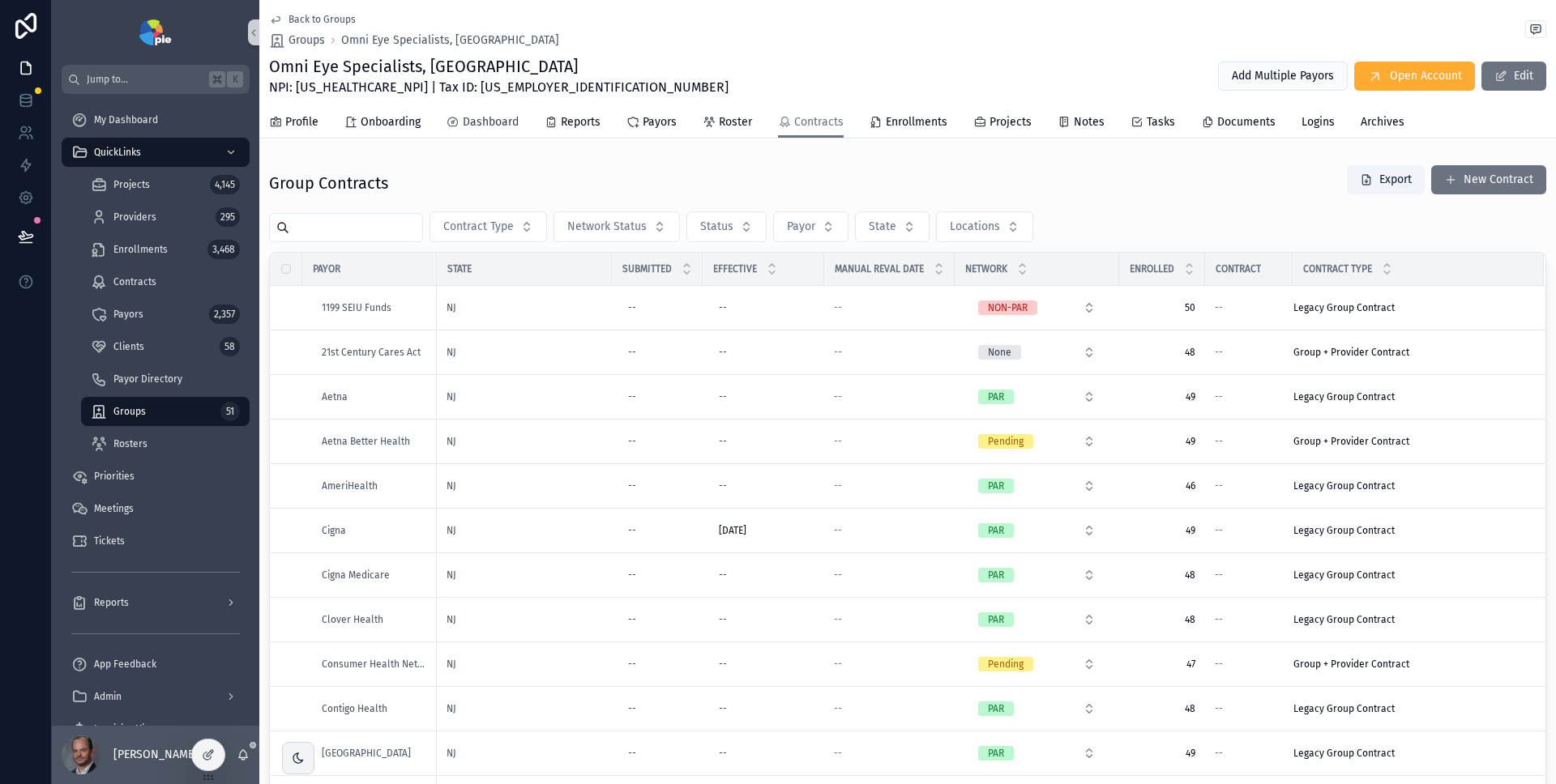
click at [480, 126] on span "Dashboard" at bounding box center [491, 123] width 56 height 17
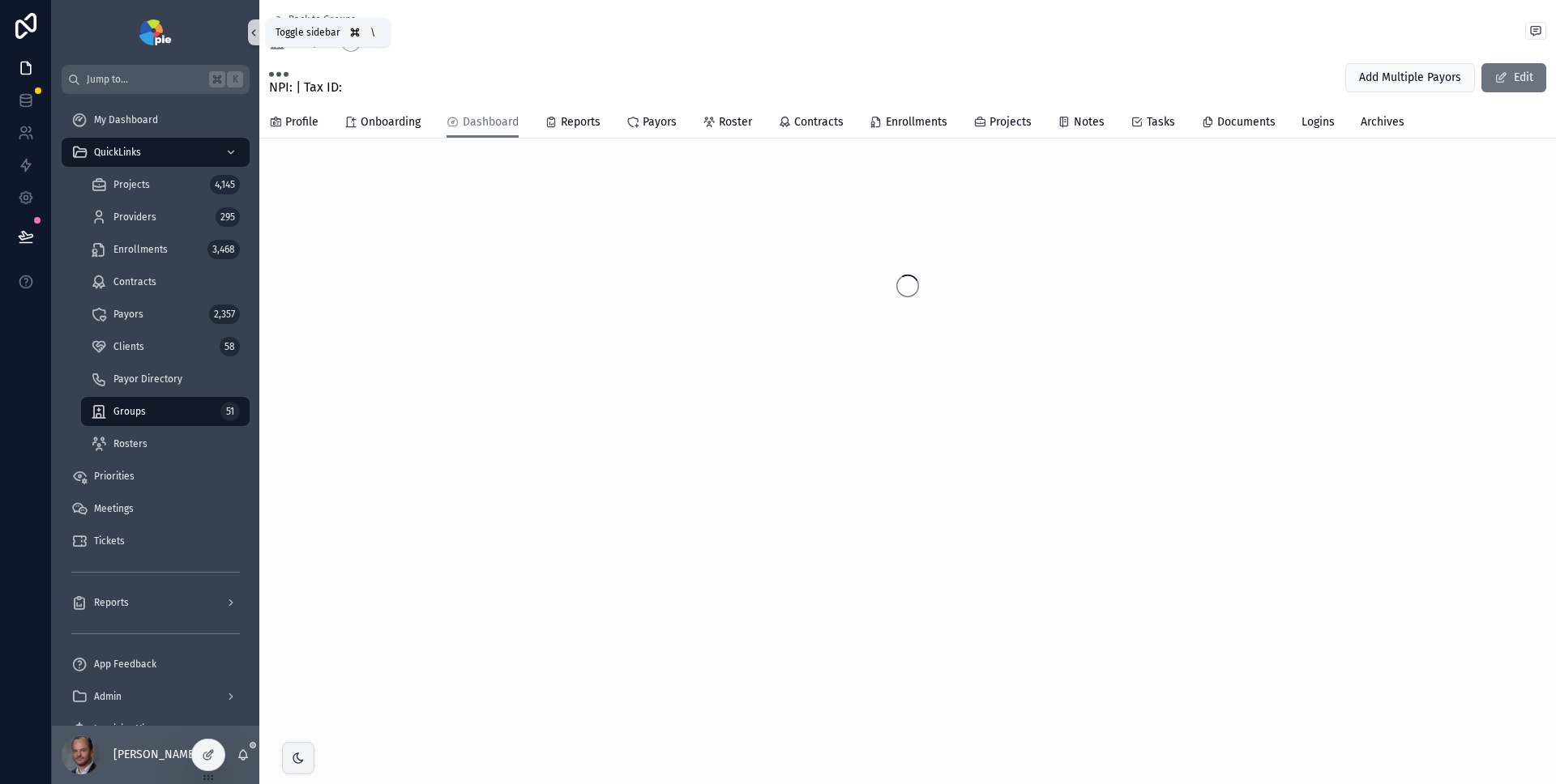
click at [256, 34] on icon "scrollable content" at bounding box center [253, 32] width 11 height 12
